Goal: Information Seeking & Learning: Understand process/instructions

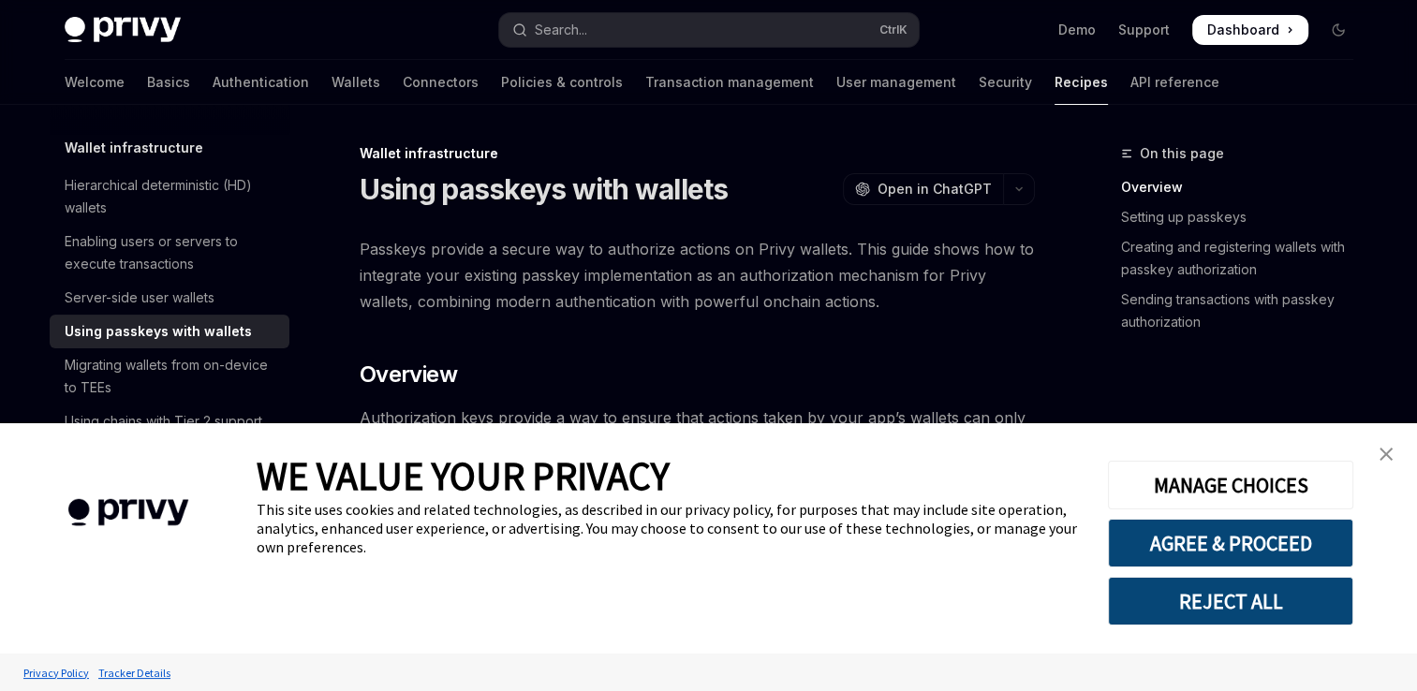
type textarea "*"
click at [1382, 452] on img "close banner" at bounding box center [1386, 454] width 13 height 13
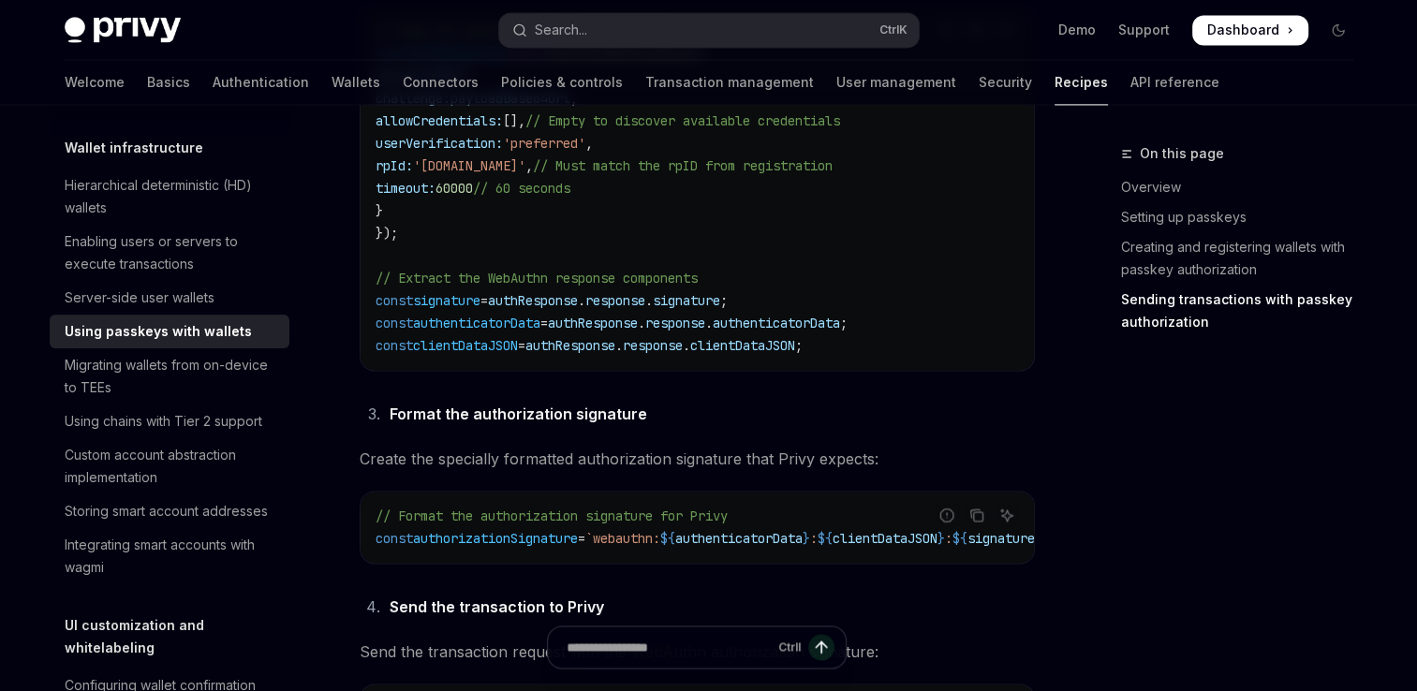
scroll to position [2810, 0]
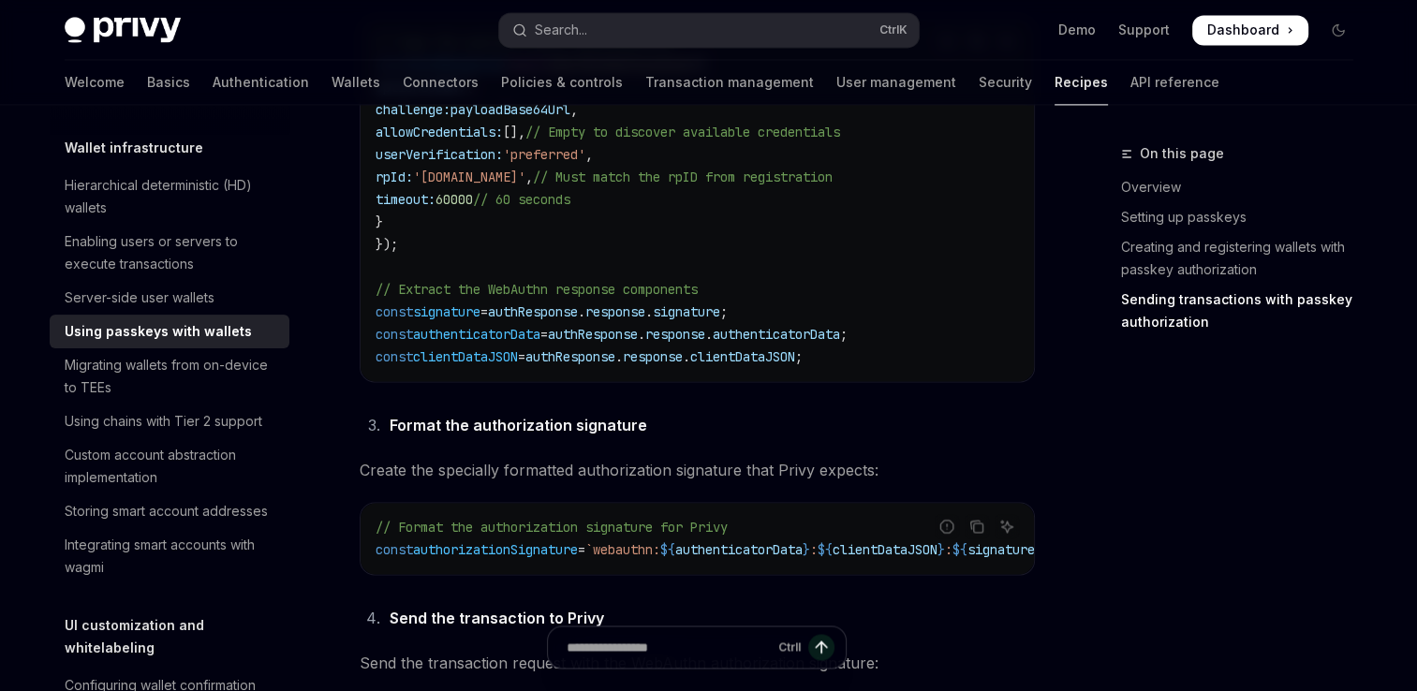
click at [667, 417] on li "Format the authorization signature" at bounding box center [709, 425] width 651 height 26
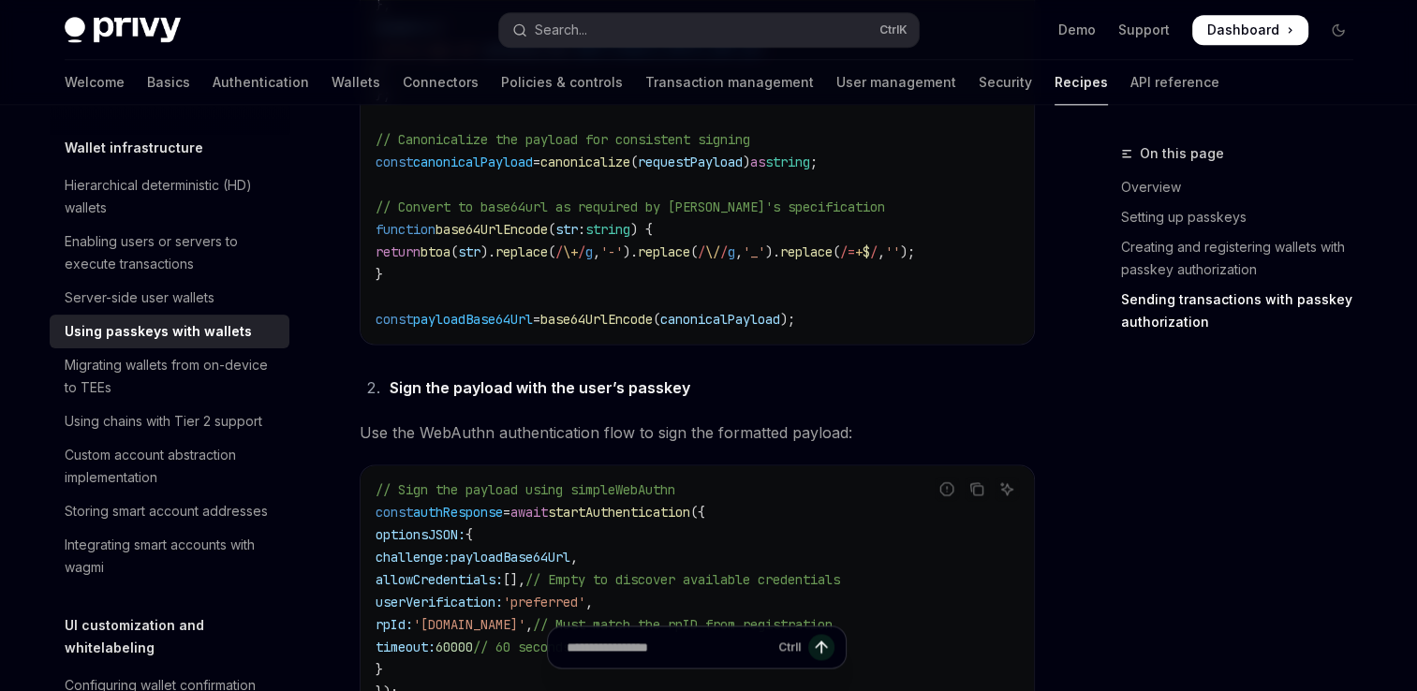
scroll to position [2341, 0]
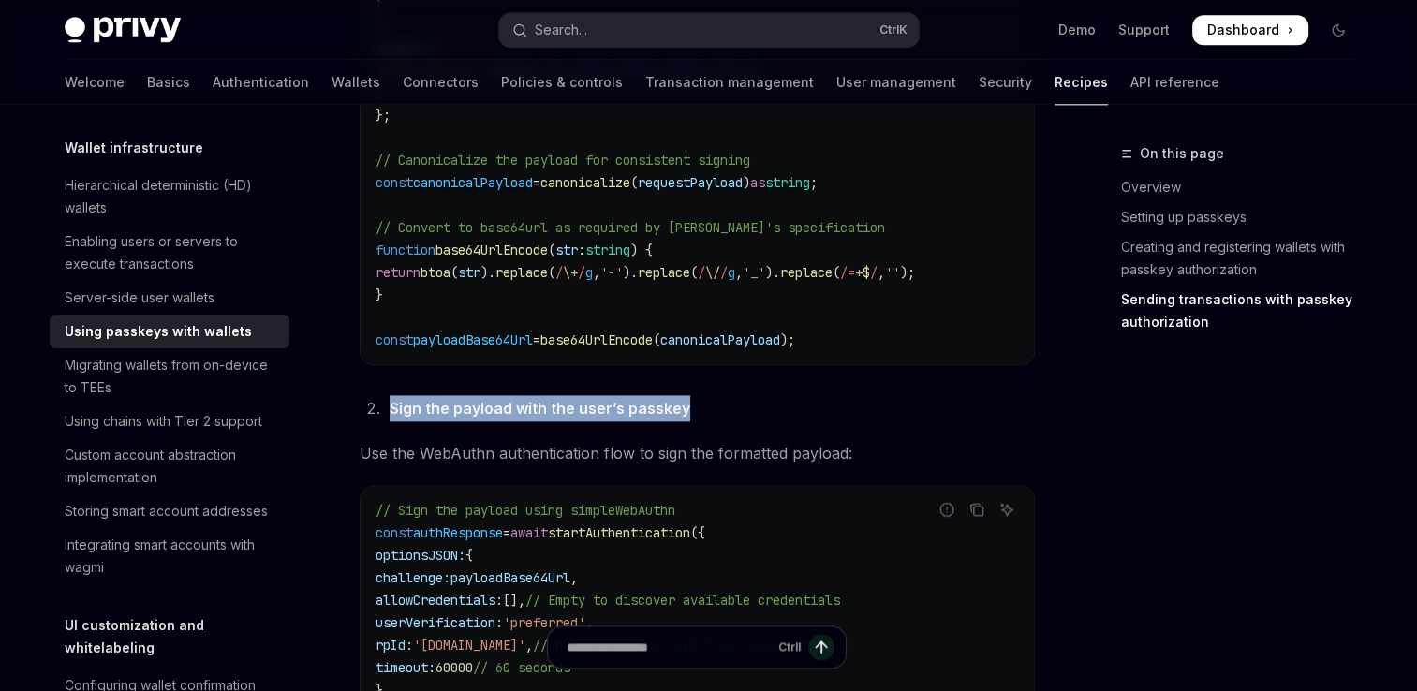
drag, startPoint x: 392, startPoint y: 382, endPoint x: 778, endPoint y: 384, distance: 385.9
click at [778, 395] on li "Sign the payload with the user’s passkey" at bounding box center [709, 408] width 651 height 26
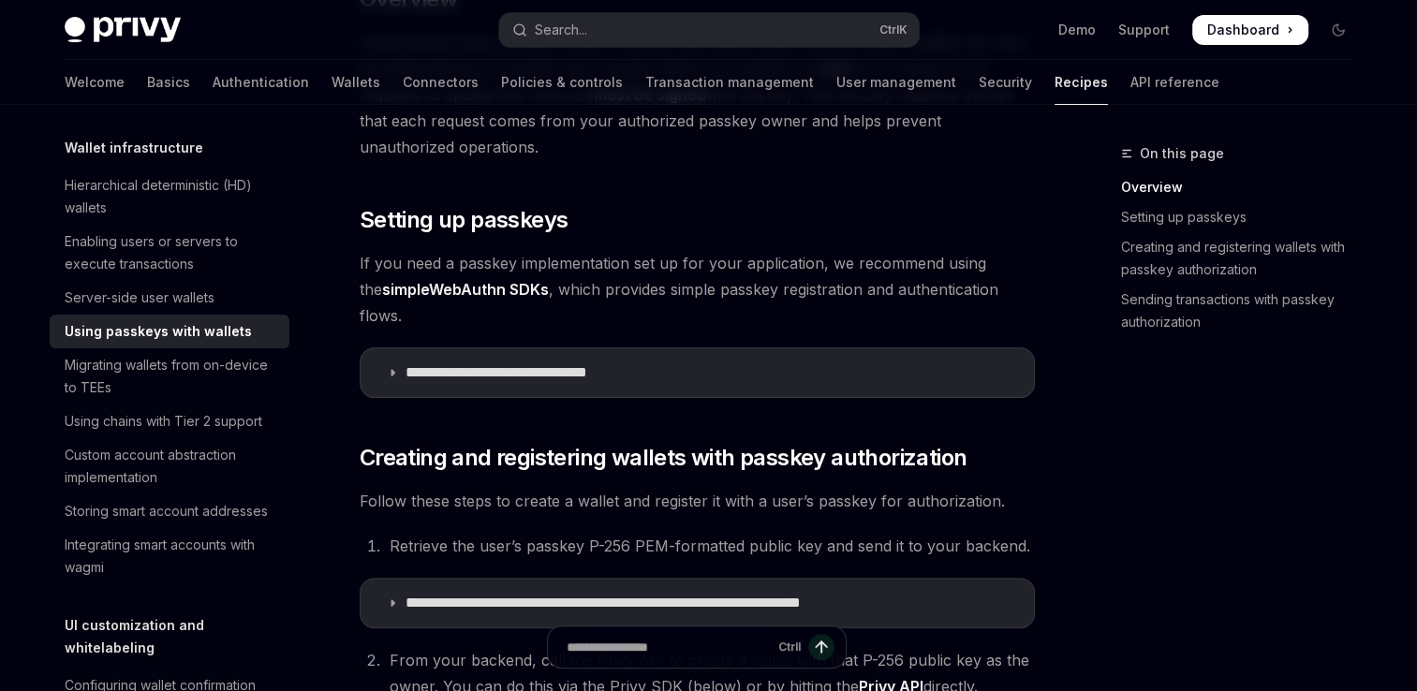
scroll to position [375, 0]
click at [684, 358] on summary "**********" at bounding box center [697, 373] width 673 height 49
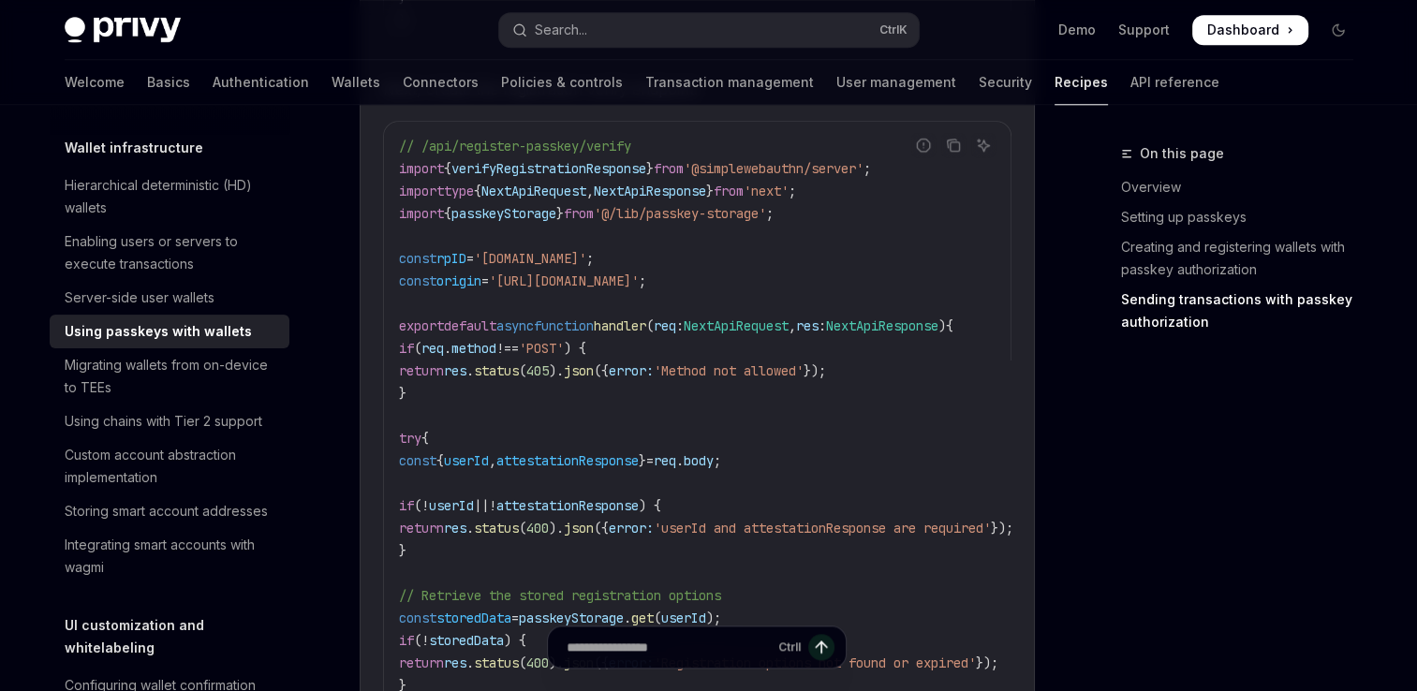
scroll to position [2248, 0]
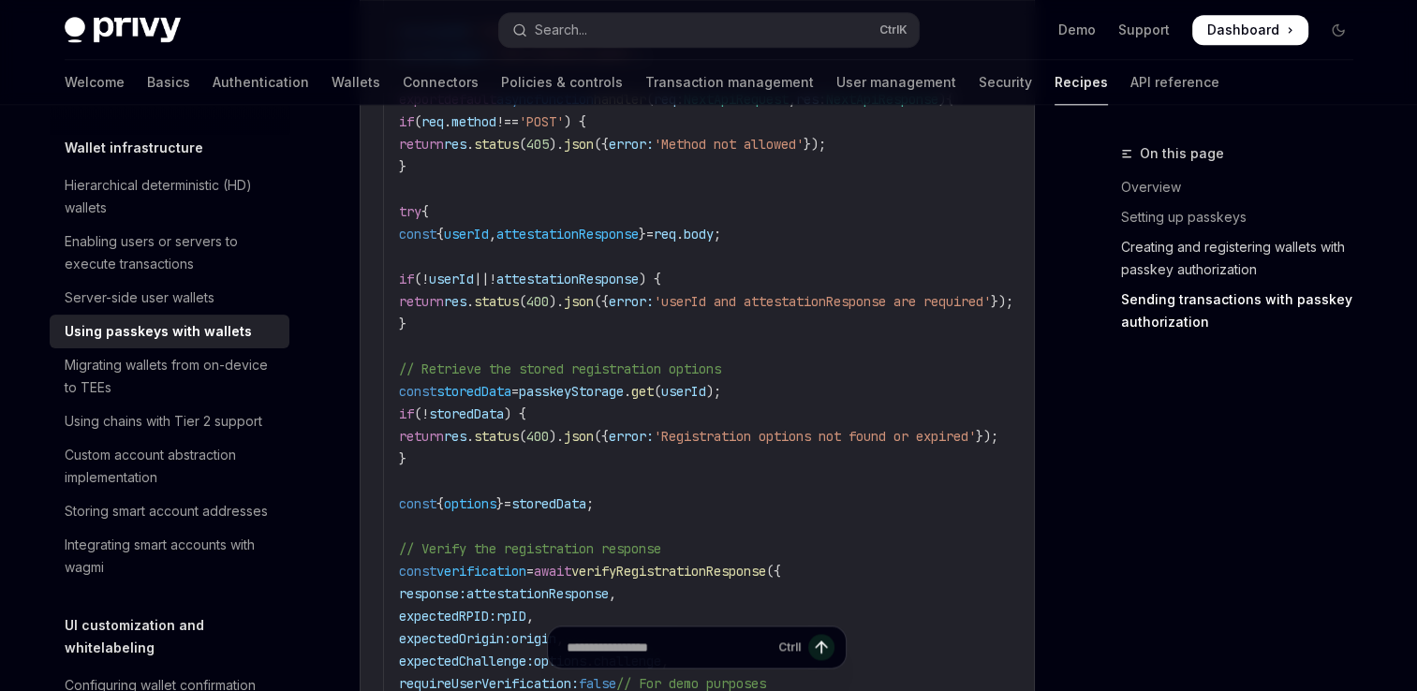
click at [1180, 260] on link "Creating and registering wallets with passkey authorization" at bounding box center [1244, 258] width 247 height 52
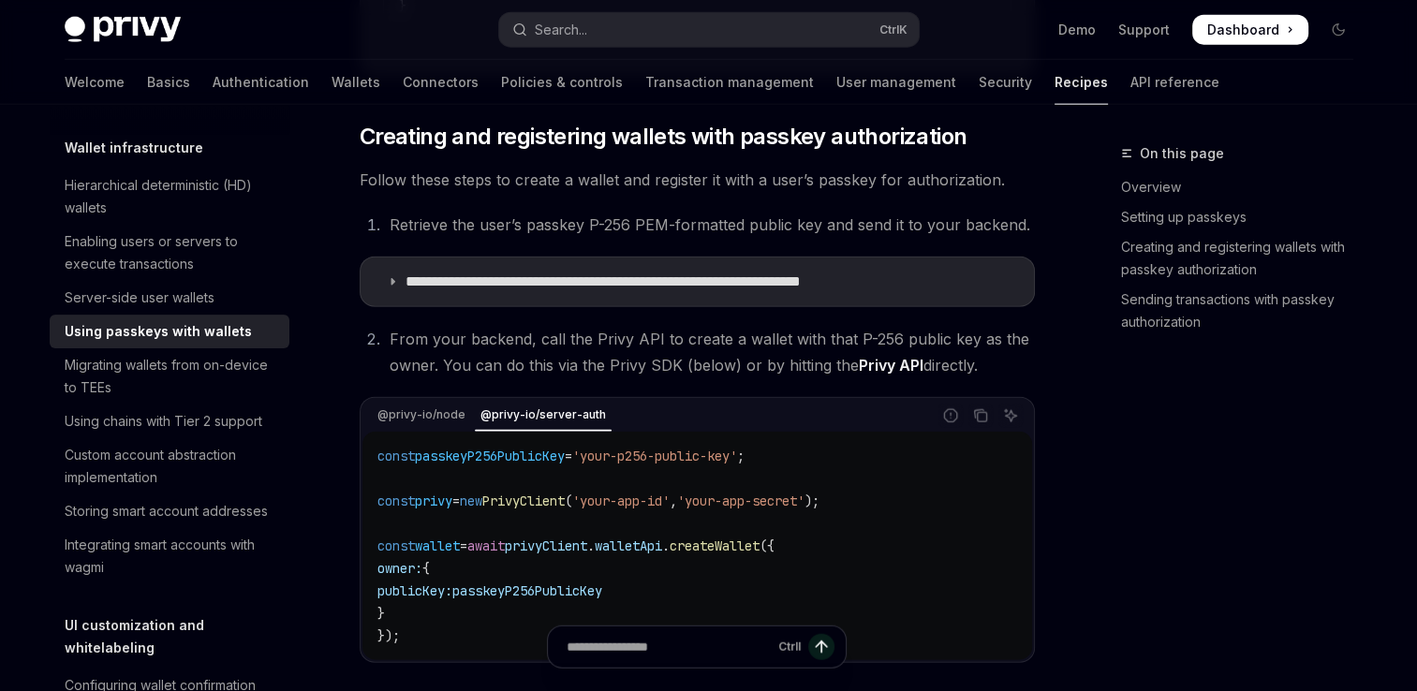
scroll to position [4553, 0]
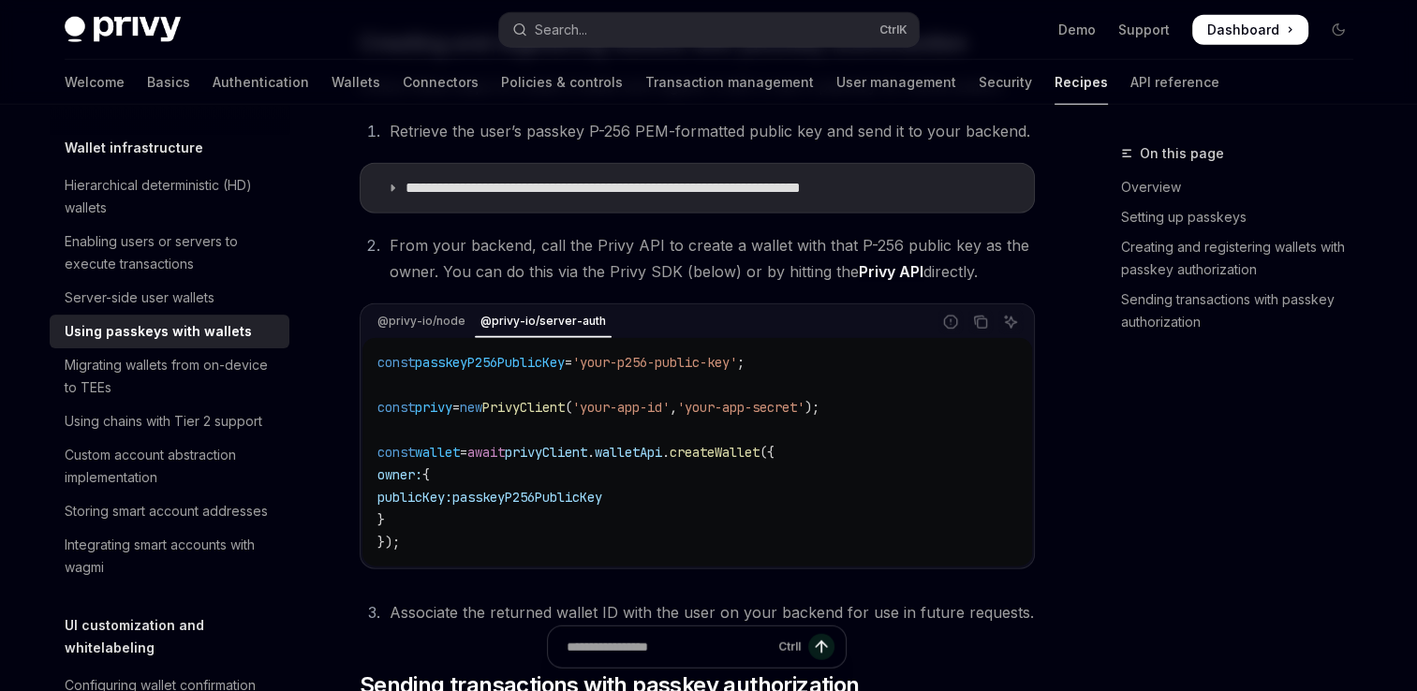
drag, startPoint x: 385, startPoint y: 271, endPoint x: 1013, endPoint y: 294, distance: 628.9
click at [1013, 285] on li "From your backend, call the Privy API to create a wallet with that P-256 public…" at bounding box center [709, 258] width 651 height 52
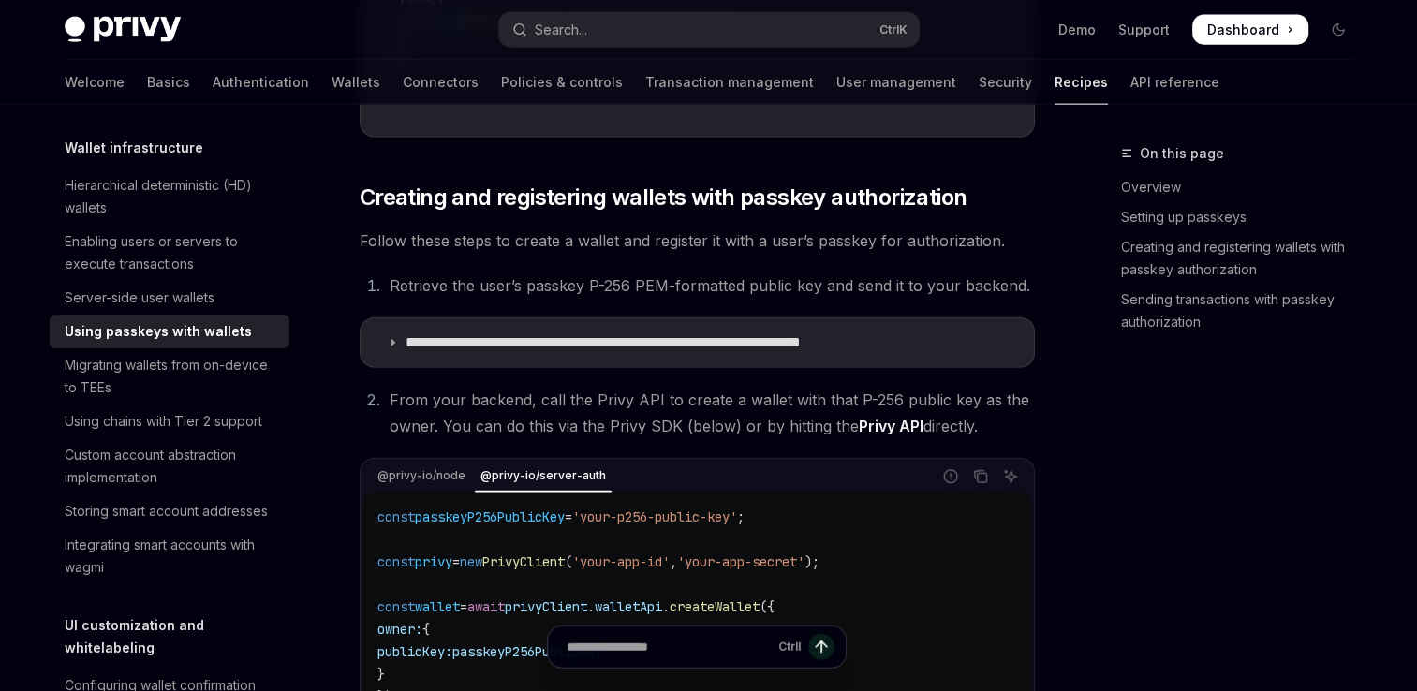
scroll to position [4366, 0]
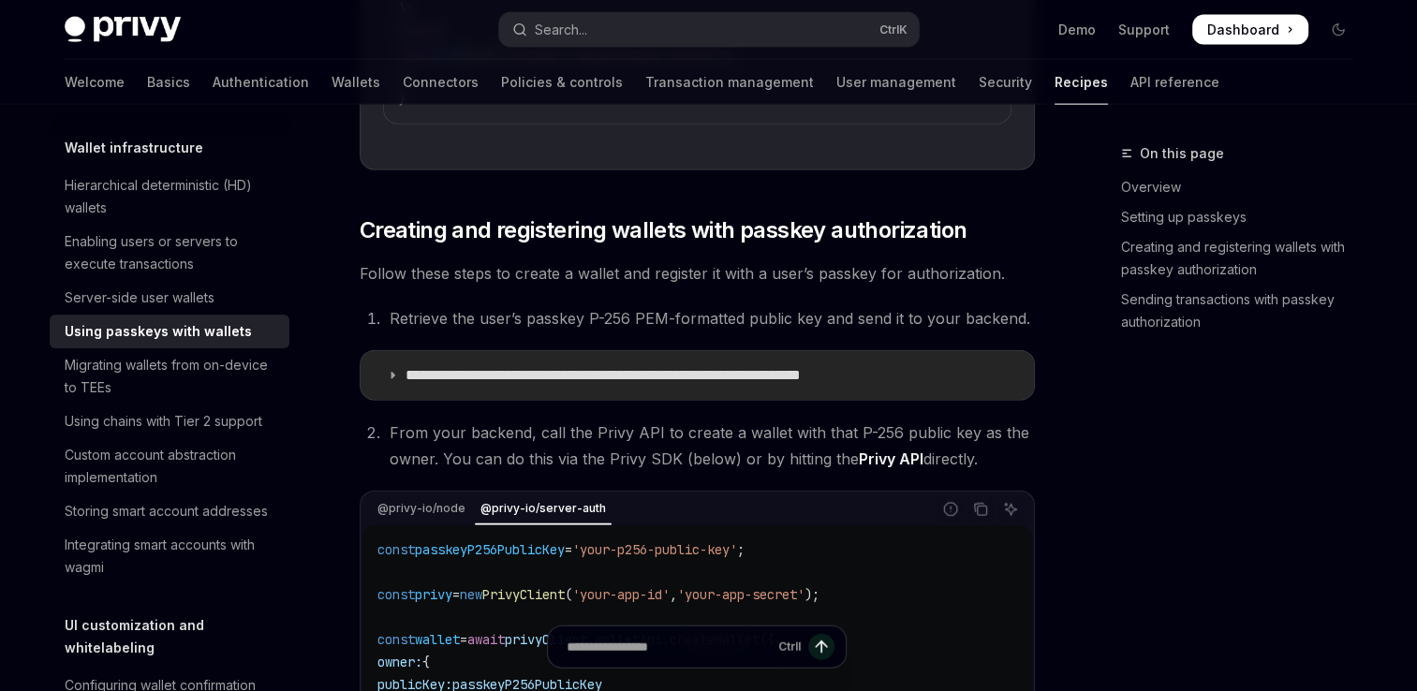
click at [571, 385] on p "**********" at bounding box center [672, 375] width 533 height 19
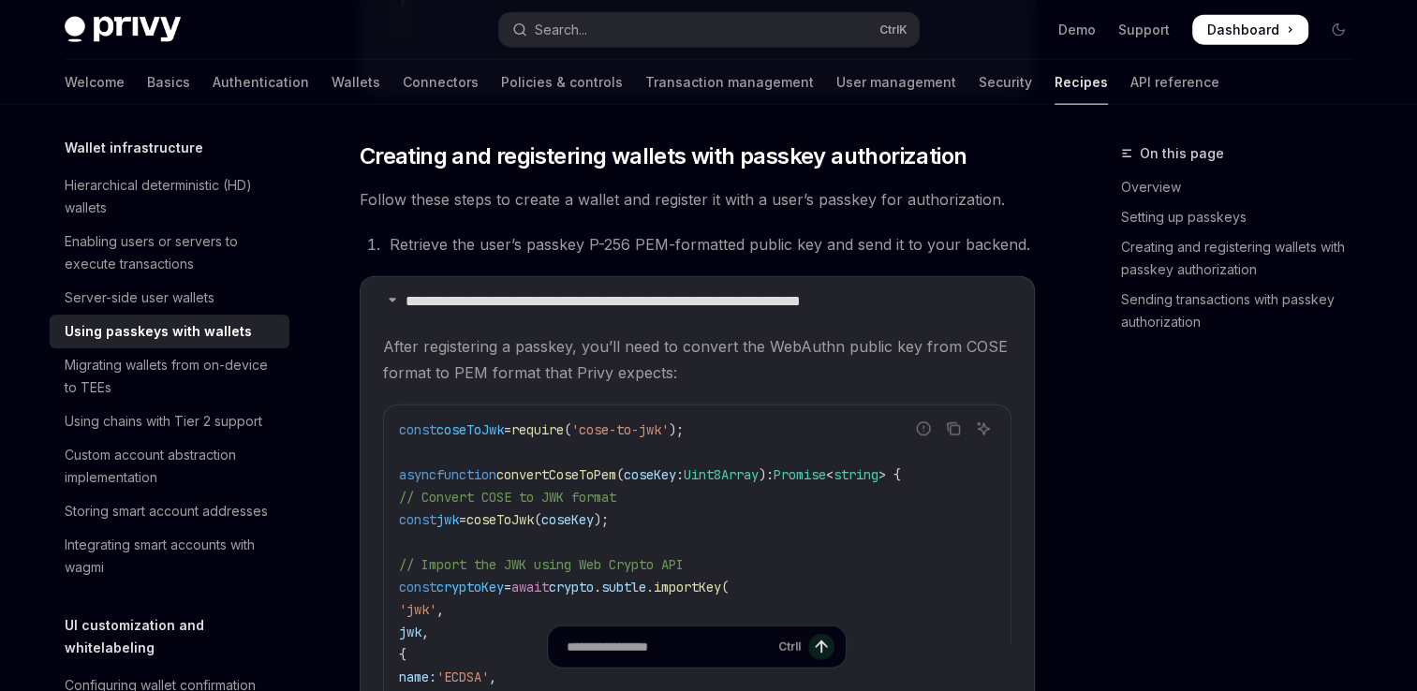
scroll to position [4553, 0]
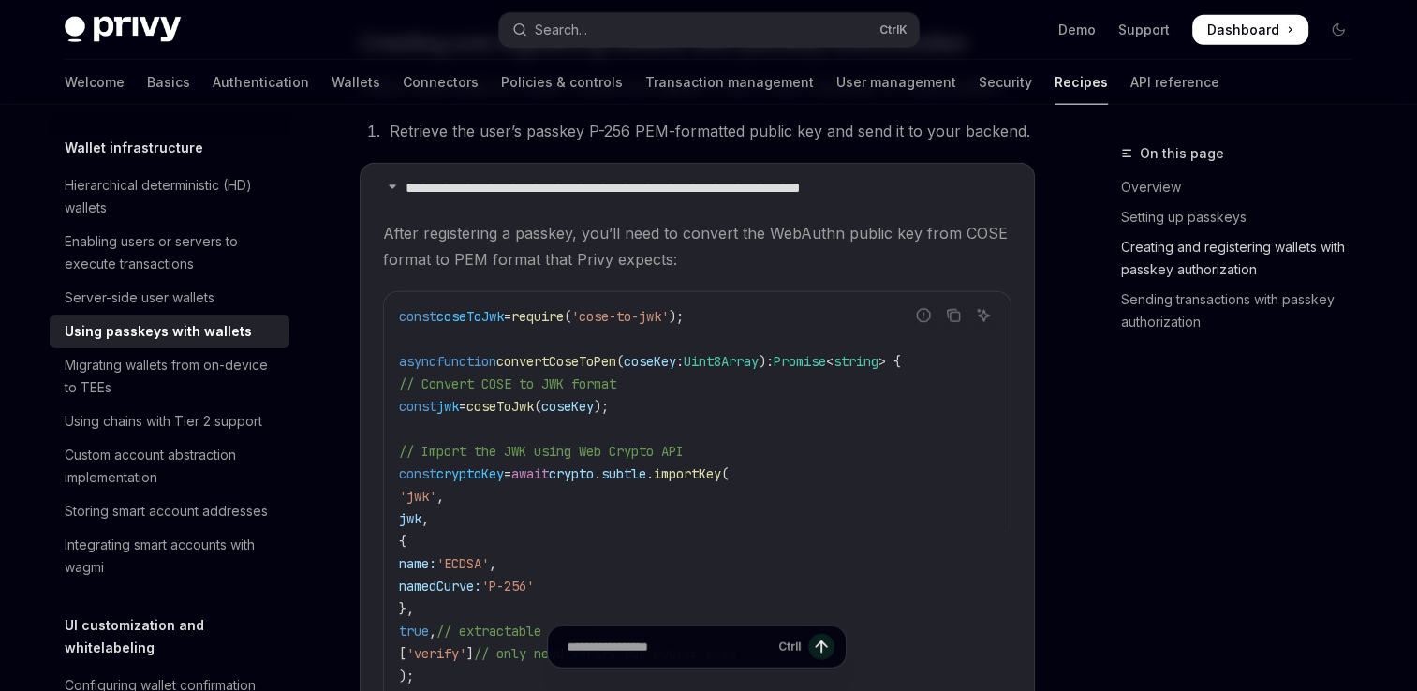
click at [1291, 242] on link "Creating and registering wallets with passkey authorization" at bounding box center [1244, 258] width 247 height 52
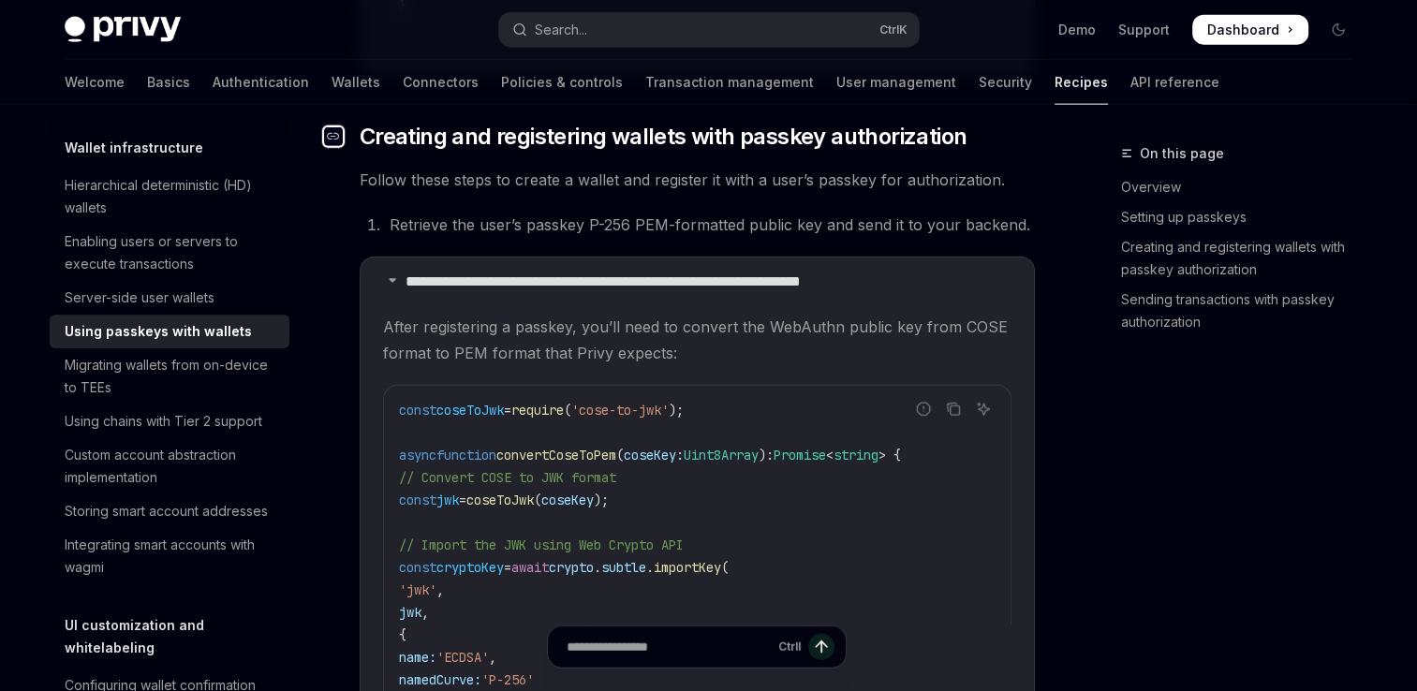
click at [338, 140] on icon "Navigate to header" at bounding box center [333, 136] width 13 height 7
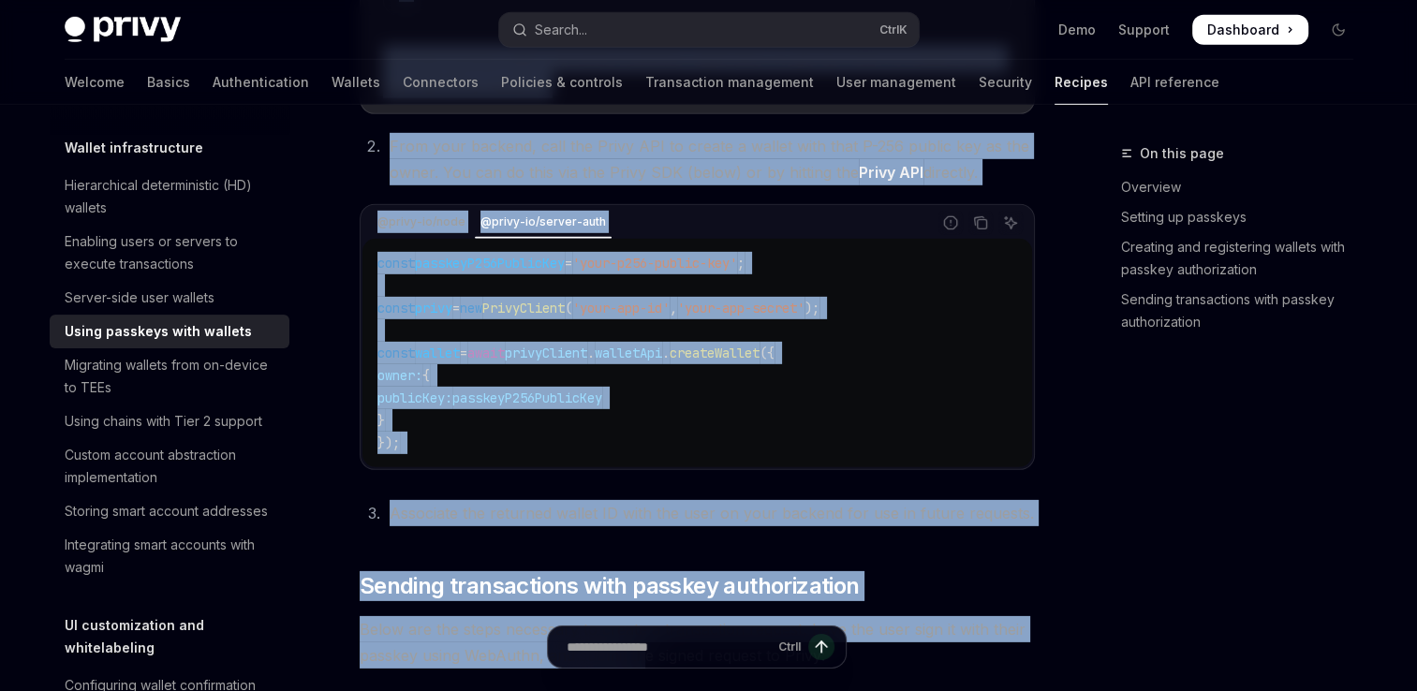
scroll to position [5665, 0]
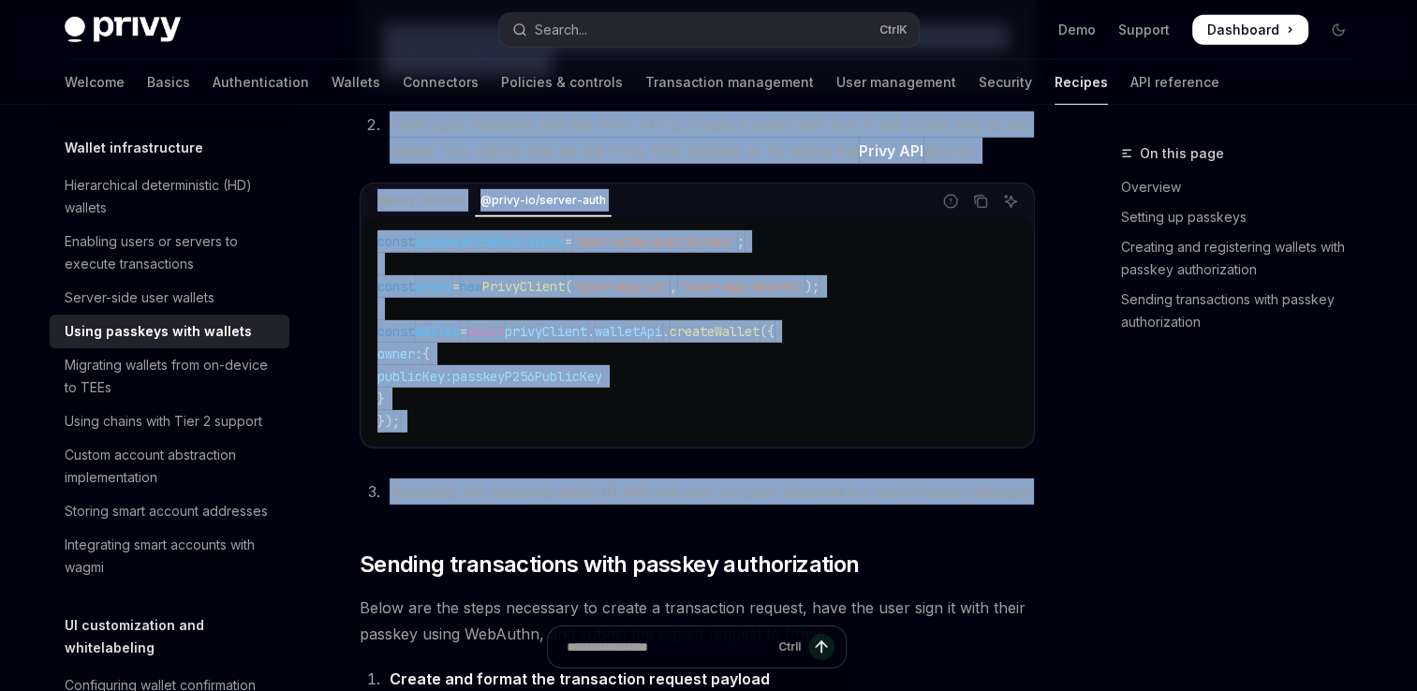
drag, startPoint x: 363, startPoint y: 246, endPoint x: 1022, endPoint y: 528, distance: 716.2
copy div "**********"
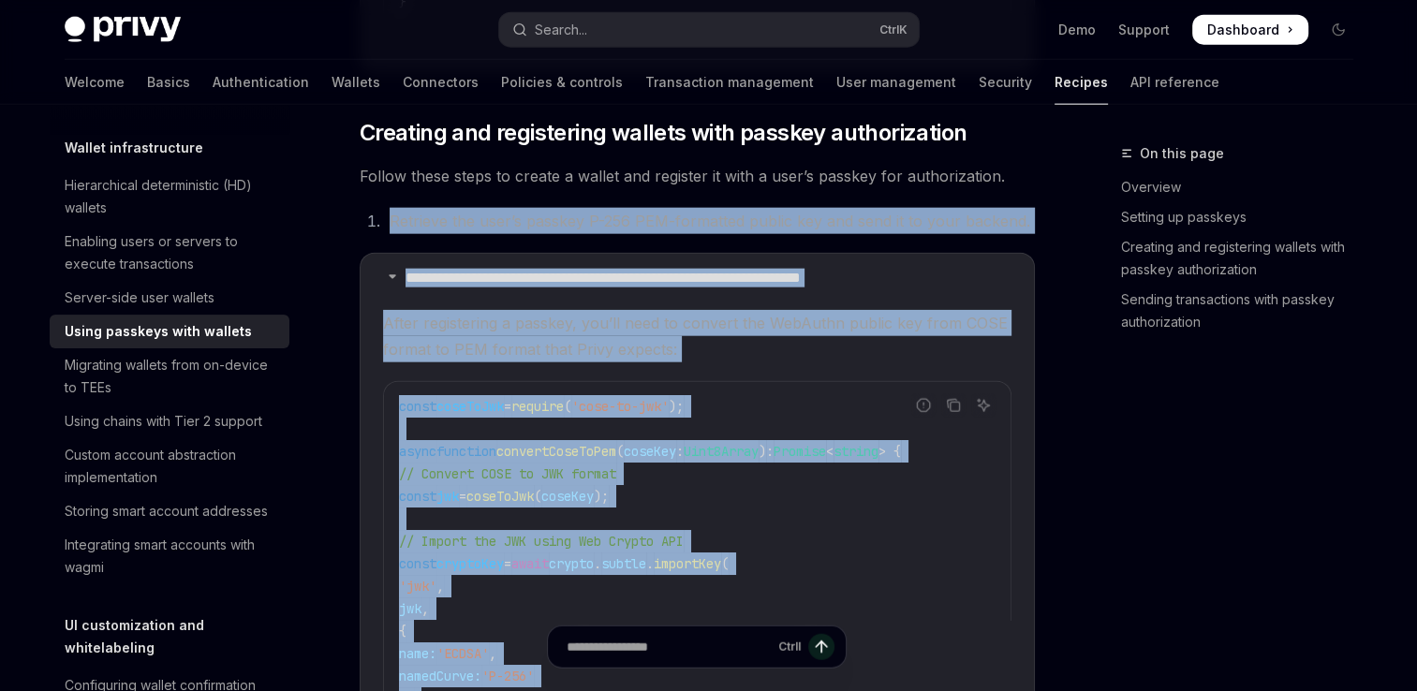
scroll to position [4448, 0]
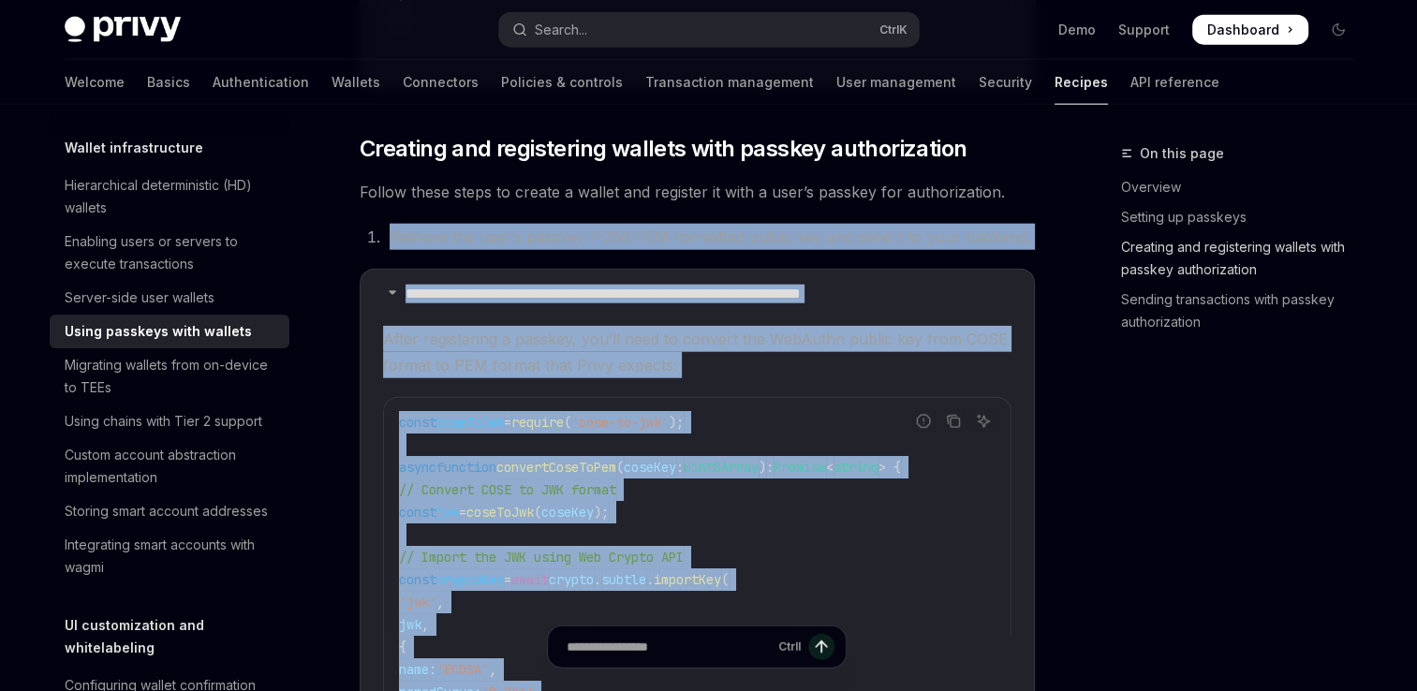
click at [1255, 256] on link "Creating and registering wallets with passkey authorization" at bounding box center [1244, 258] width 247 height 52
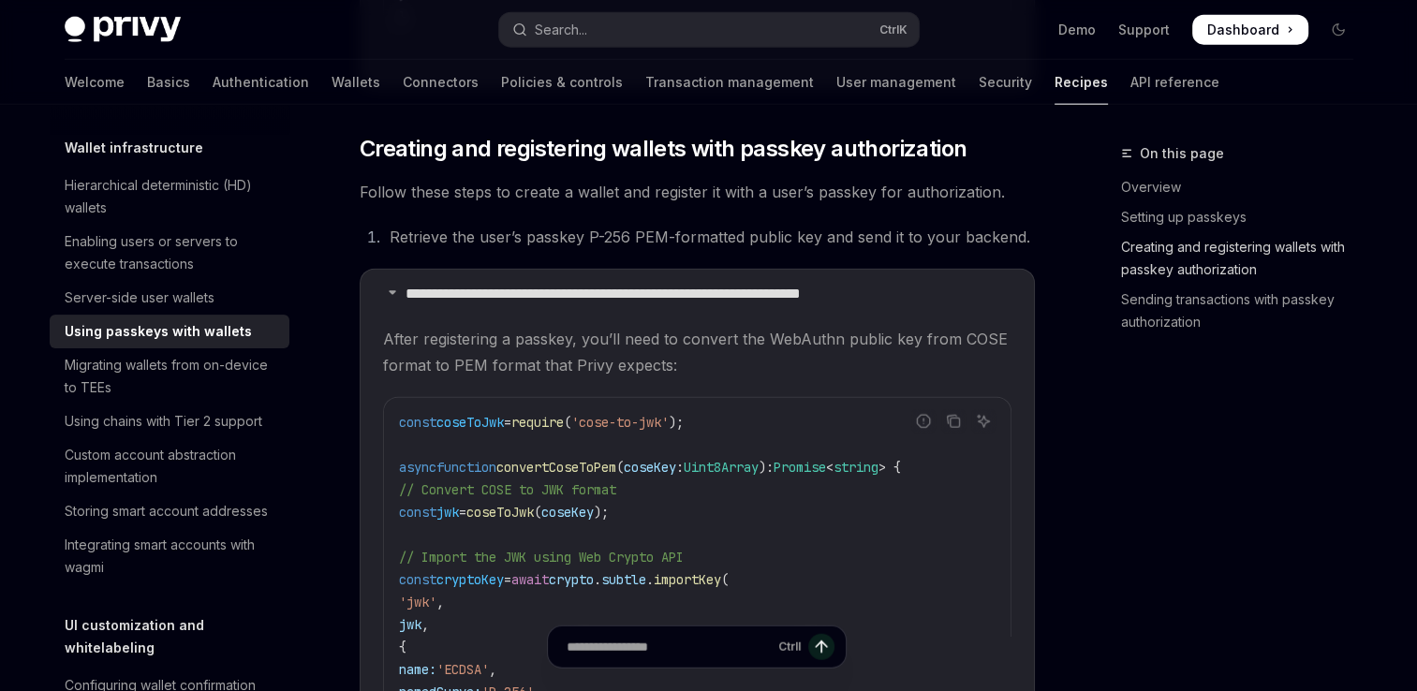
scroll to position [4460, 0]
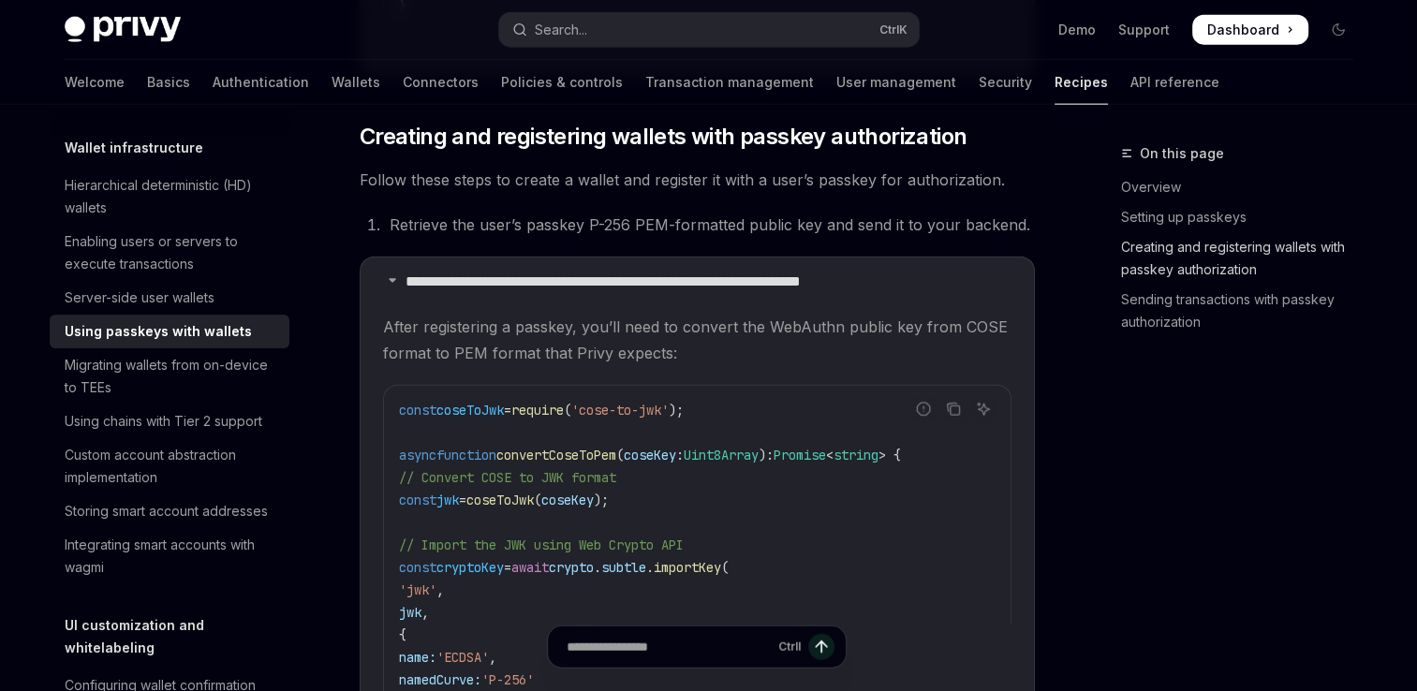
click at [1241, 258] on link "Creating and registering wallets with passkey authorization" at bounding box center [1244, 258] width 247 height 52
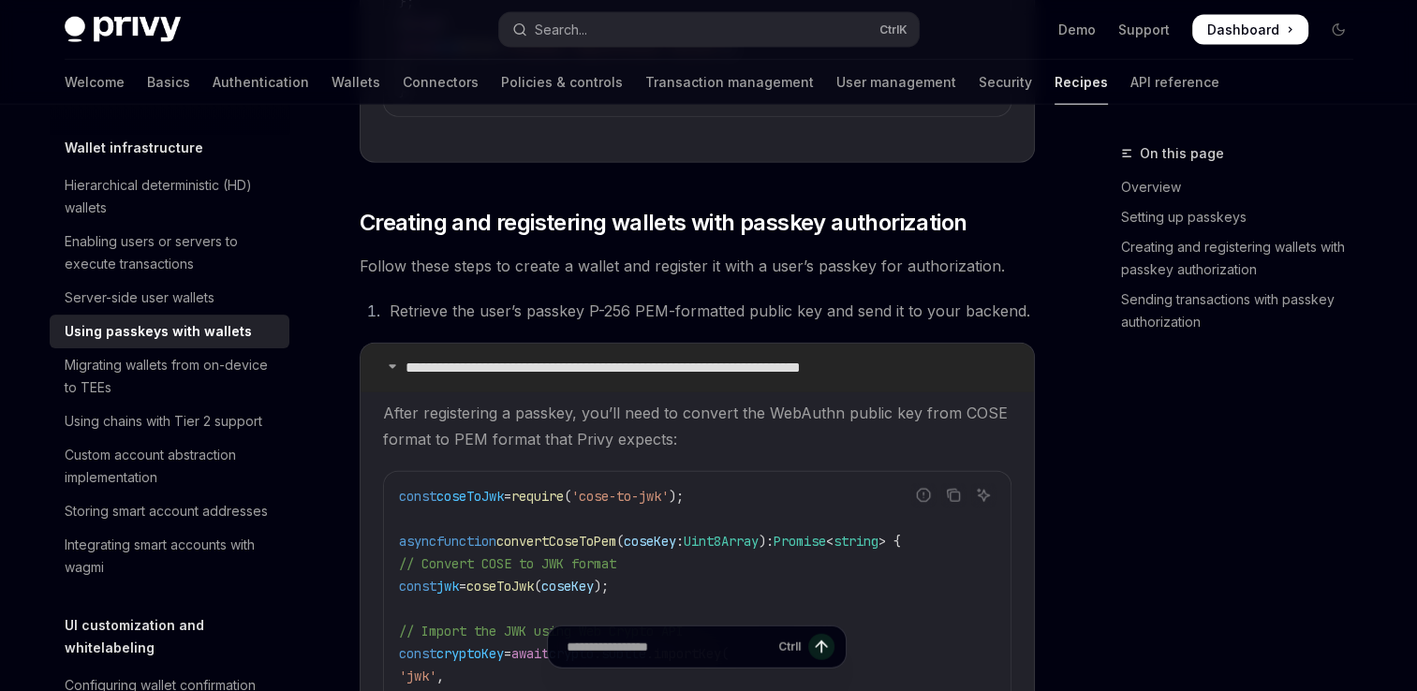
scroll to position [4366, 0]
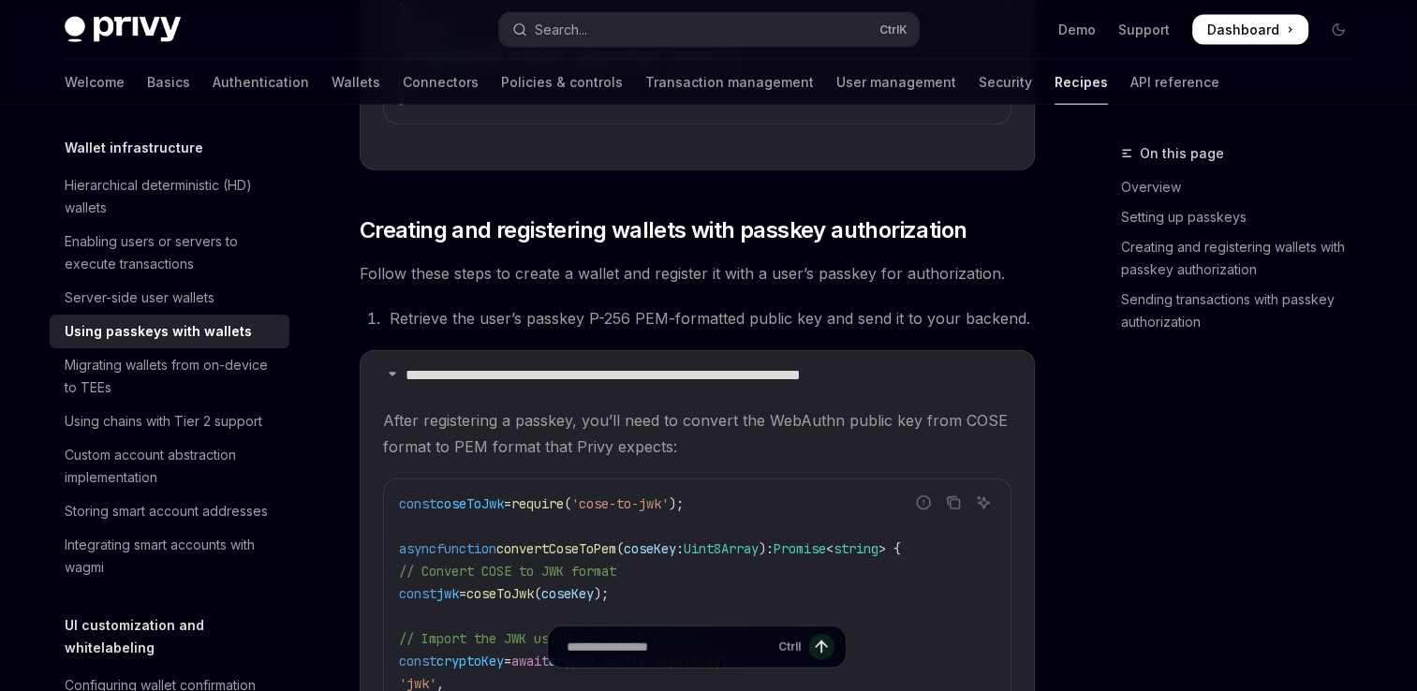
click at [1290, 406] on div "On this page Overview Setting up passkeys Creating and registering wallets with…" at bounding box center [1226, 416] width 285 height 549
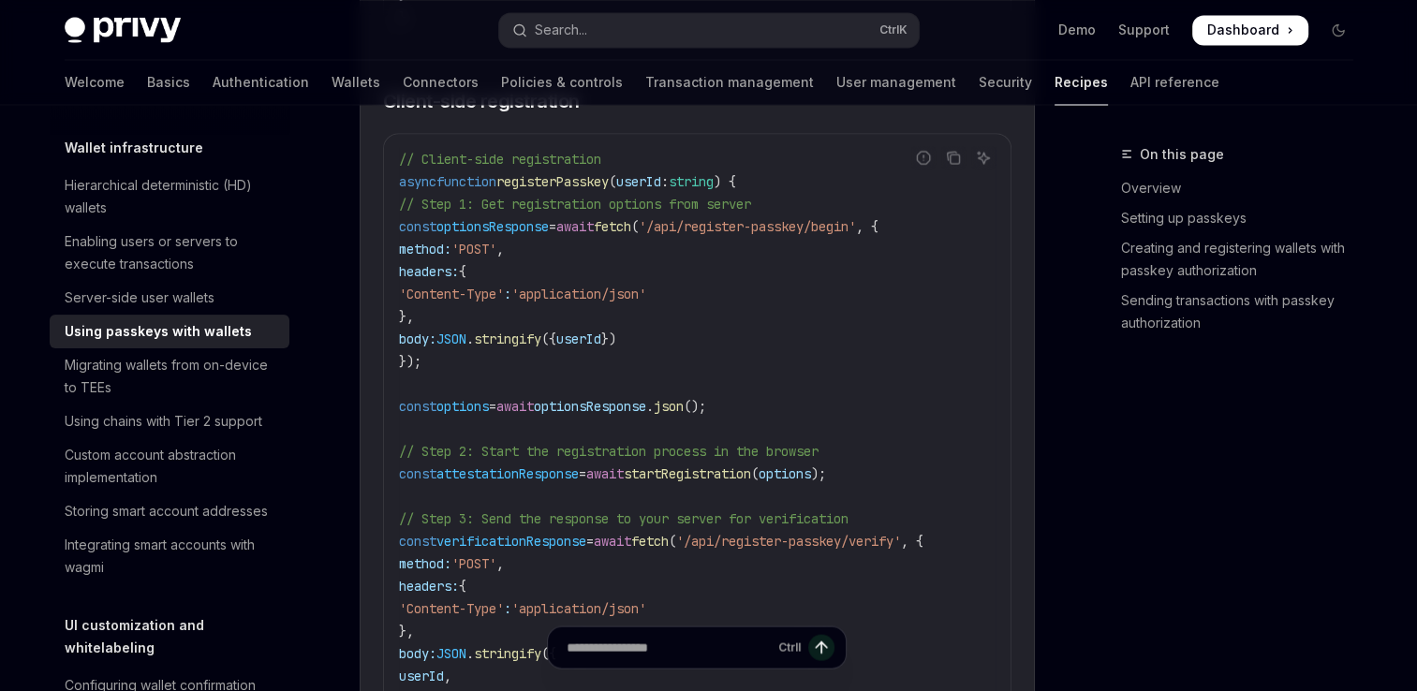
scroll to position [3430, 0]
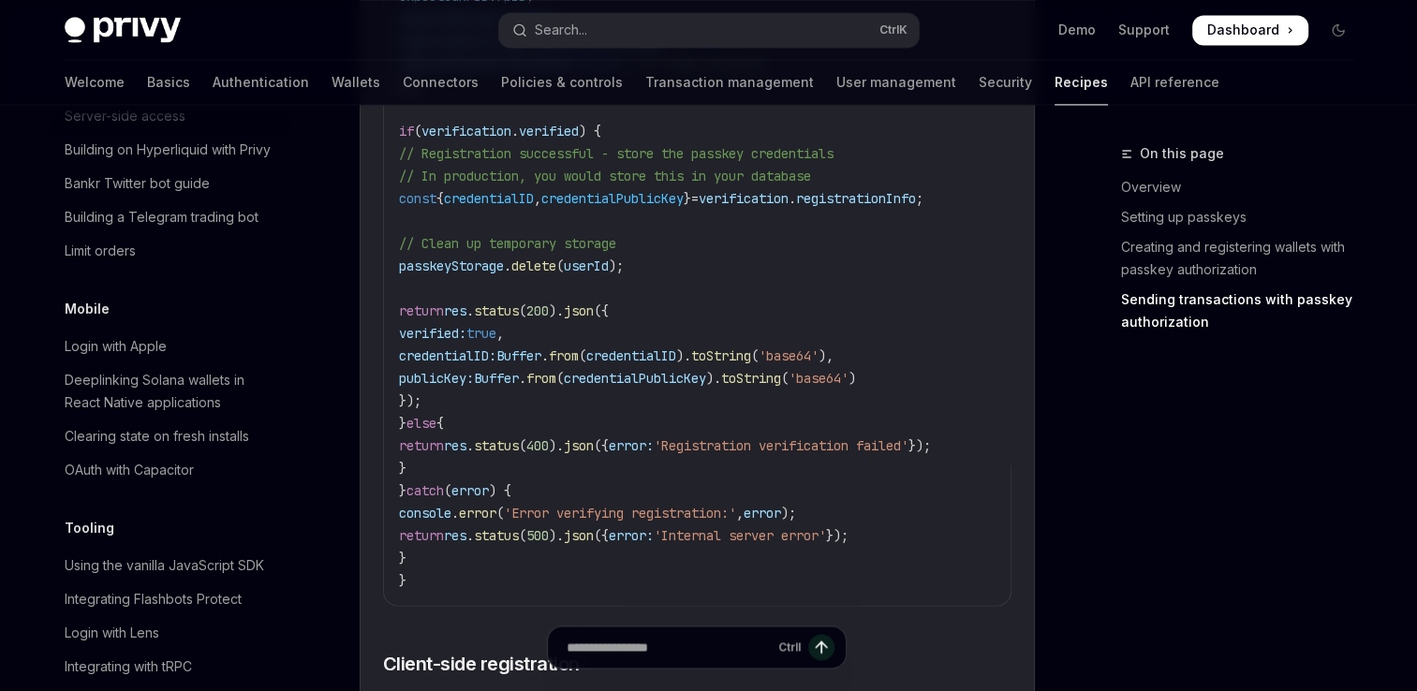
scroll to position [2154, 0]
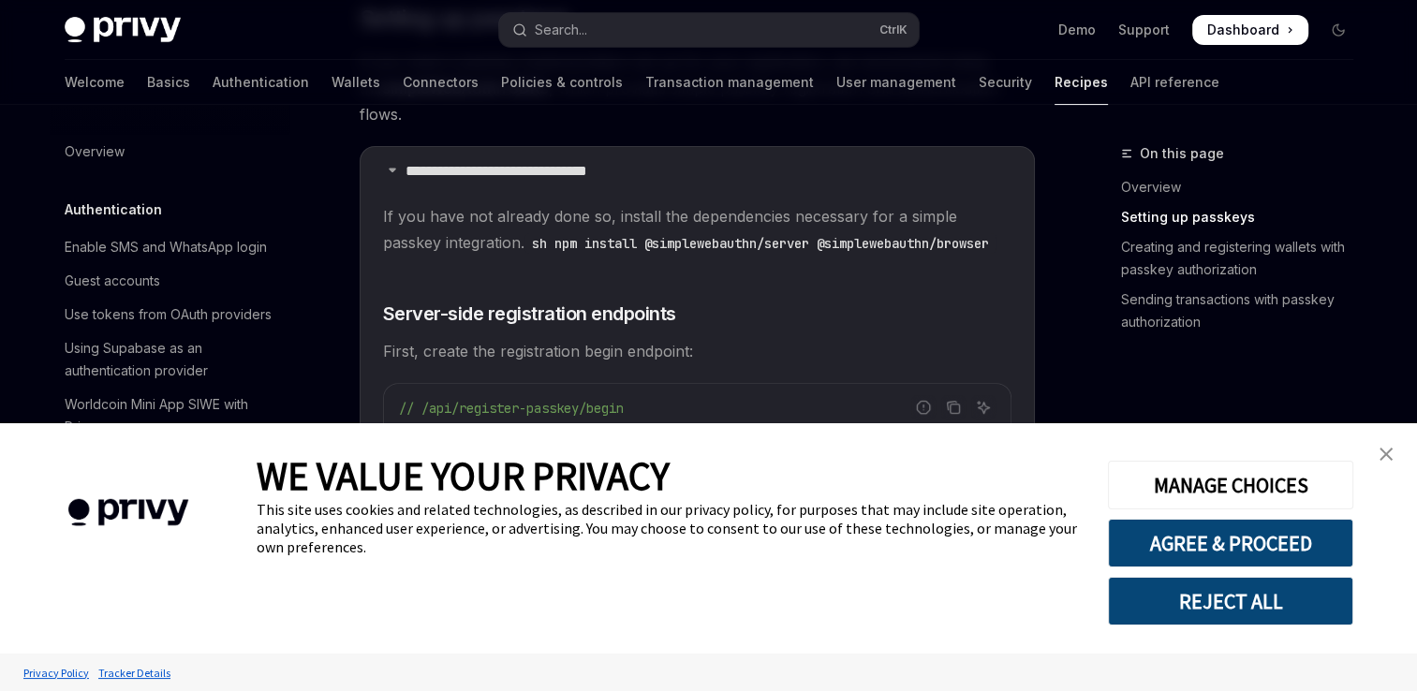
scroll to position [472, 0]
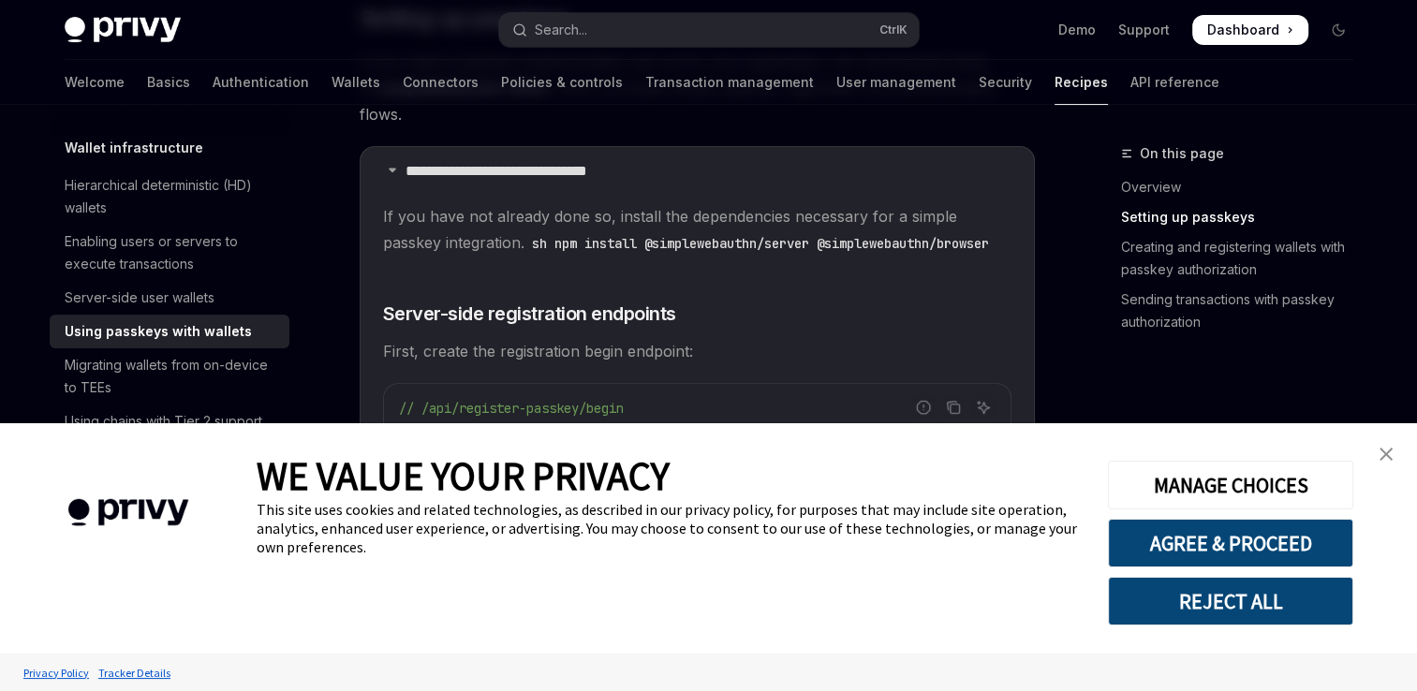
click at [1394, 459] on link "close banner" at bounding box center [1385, 453] width 37 height 37
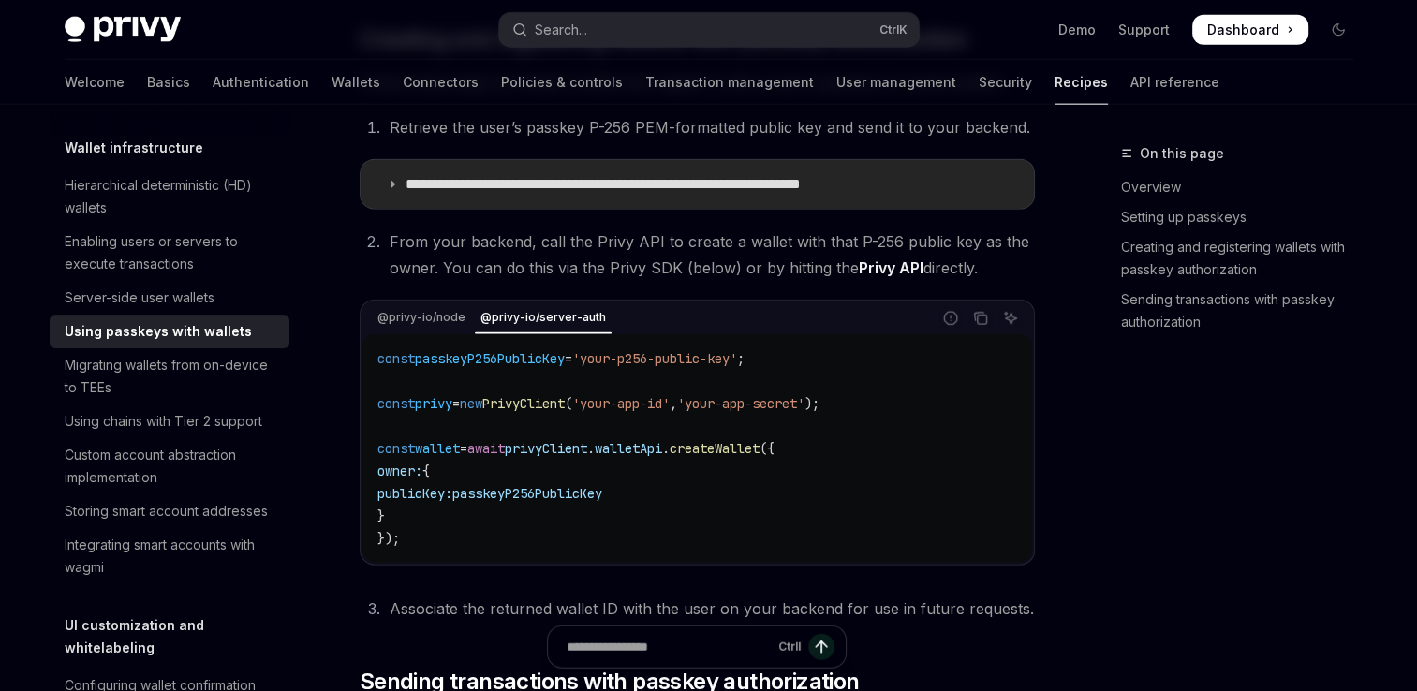
scroll to position [4604, 0]
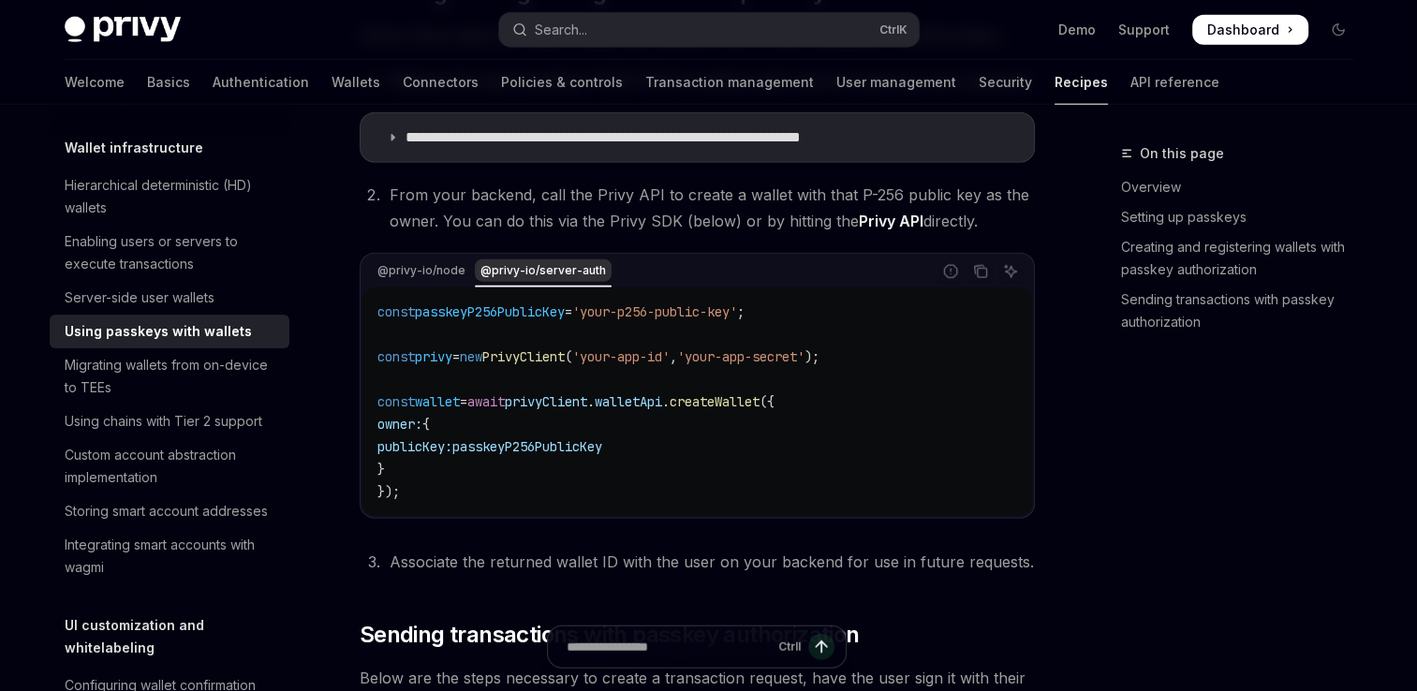
click at [560, 282] on div "@privy-io/server-auth" at bounding box center [543, 270] width 137 height 22
